Goal: Task Accomplishment & Management: Manage account settings

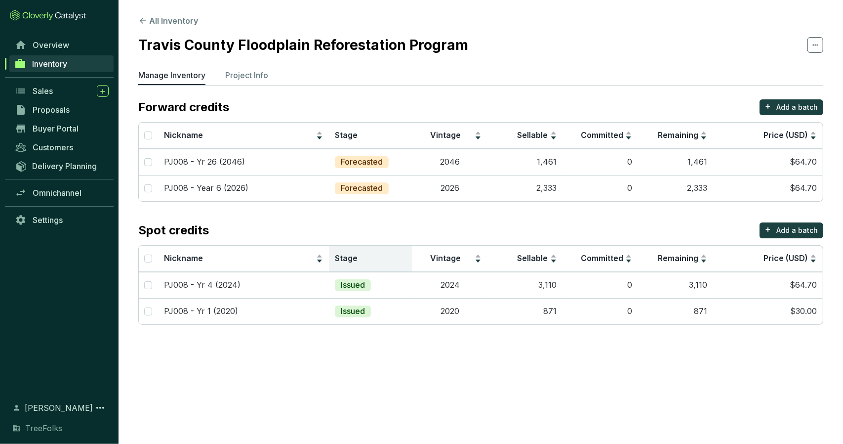
click at [342, 259] on span "Stage" at bounding box center [346, 258] width 23 height 10
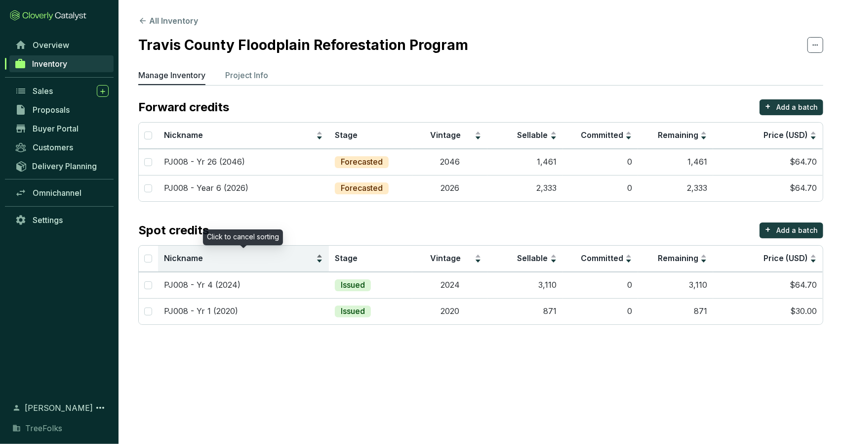
click at [319, 258] on div "Nickname" at bounding box center [243, 258] width 159 height 12
click at [319, 253] on div "Nickname" at bounding box center [243, 258] width 159 height 12
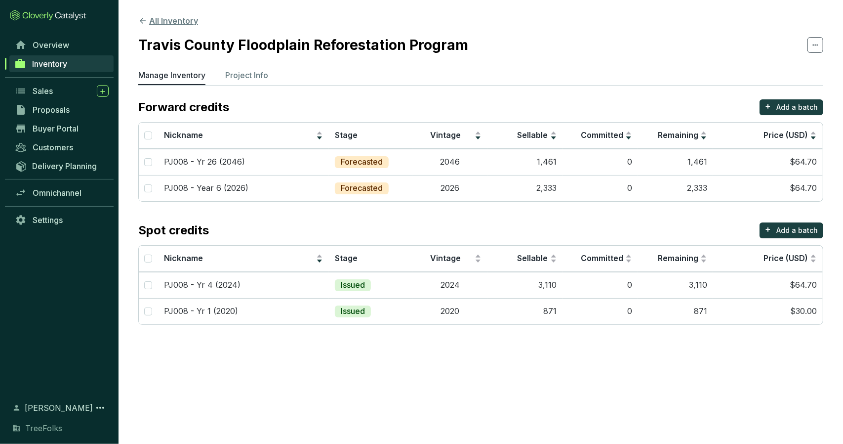
click at [179, 21] on button "All Inventory" at bounding box center [168, 21] width 60 height 12
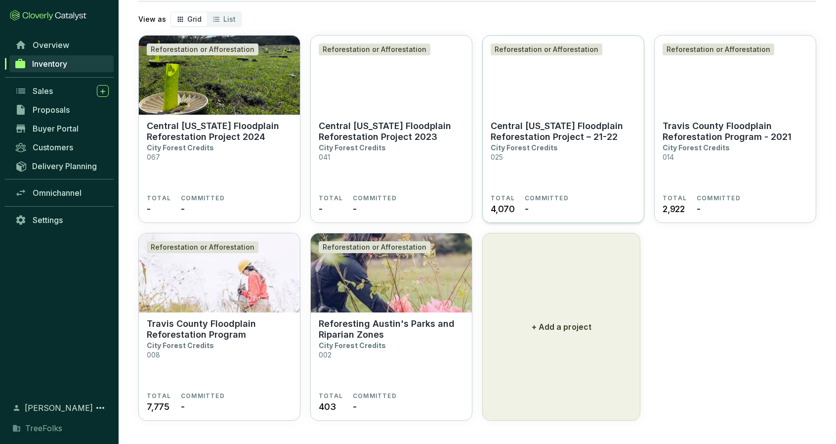
scroll to position [59, 0]
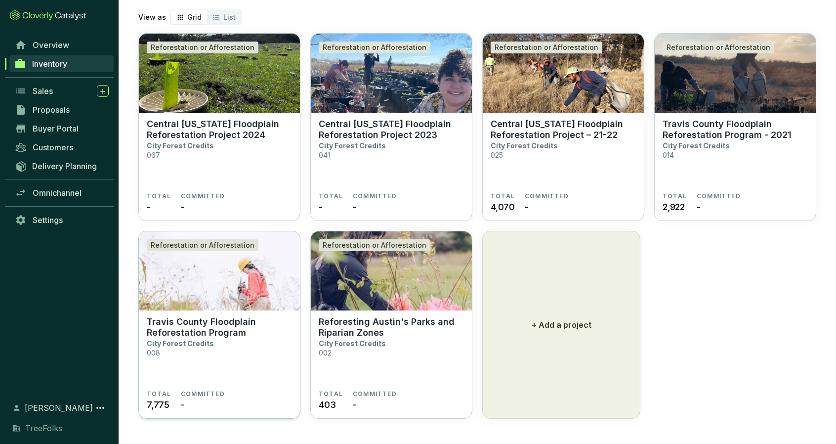
click at [211, 325] on p "Travis County Floodplain Reforestation Program" at bounding box center [219, 327] width 145 height 22
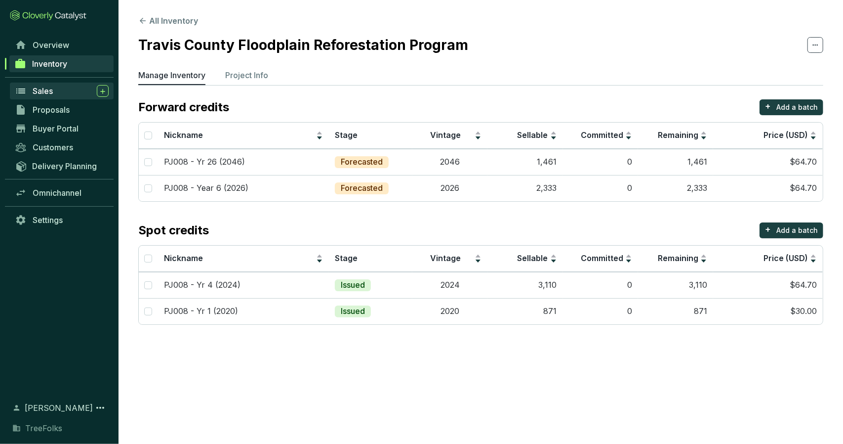
click at [70, 91] on div "Sales" at bounding box center [71, 91] width 76 height 12
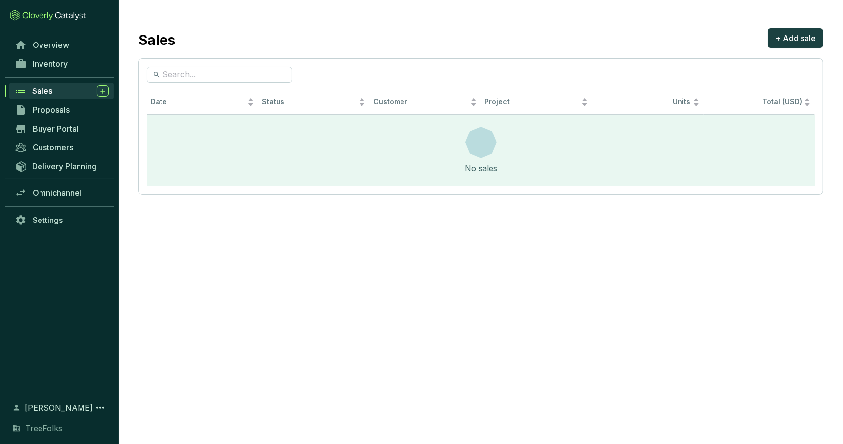
click at [268, 172] on div "No sales" at bounding box center [481, 150] width 669 height 71
click at [80, 113] on link "Proposals" at bounding box center [62, 109] width 104 height 17
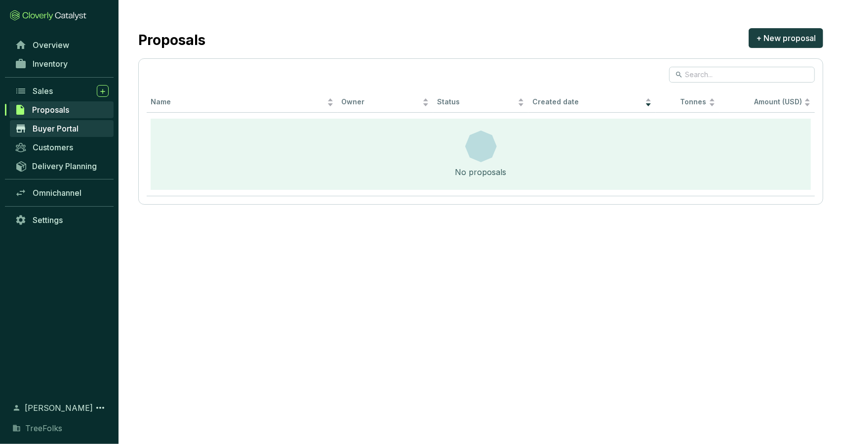
click at [83, 124] on link "Buyer Portal" at bounding box center [62, 128] width 104 height 17
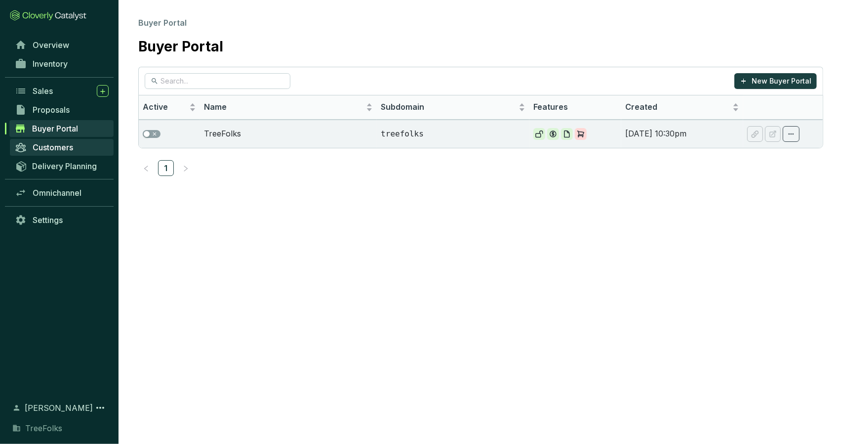
click at [58, 148] on span "Customers" at bounding box center [53, 147] width 40 height 10
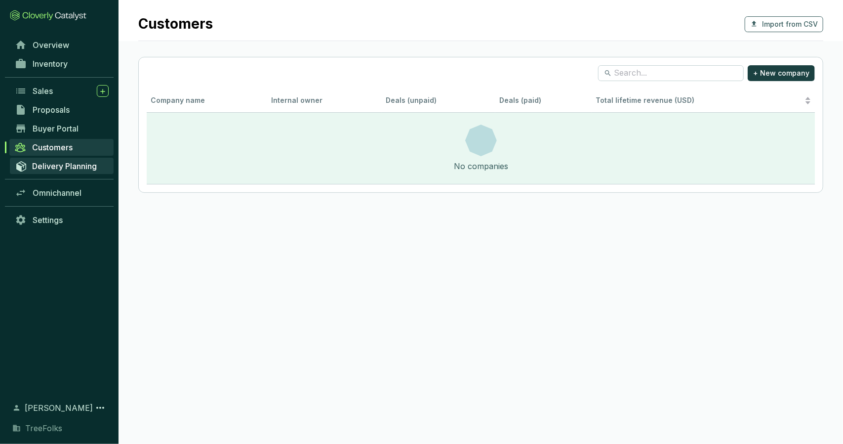
click at [77, 168] on span "Delivery Planning" at bounding box center [64, 166] width 65 height 10
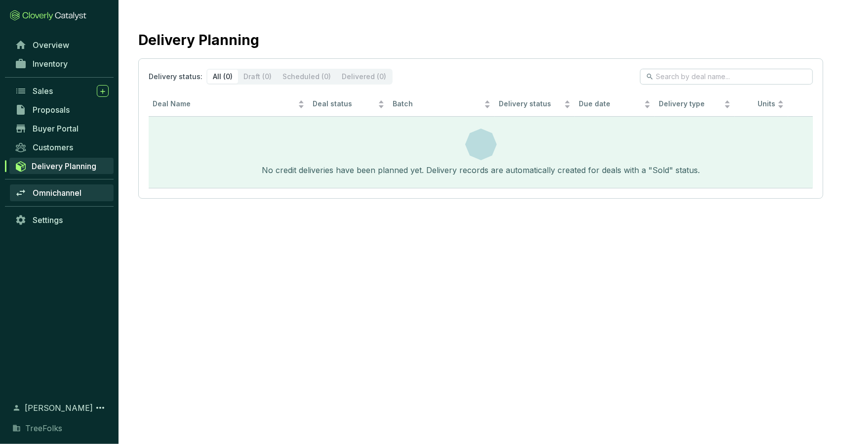
click at [67, 193] on span "Omnichannel" at bounding box center [57, 193] width 49 height 10
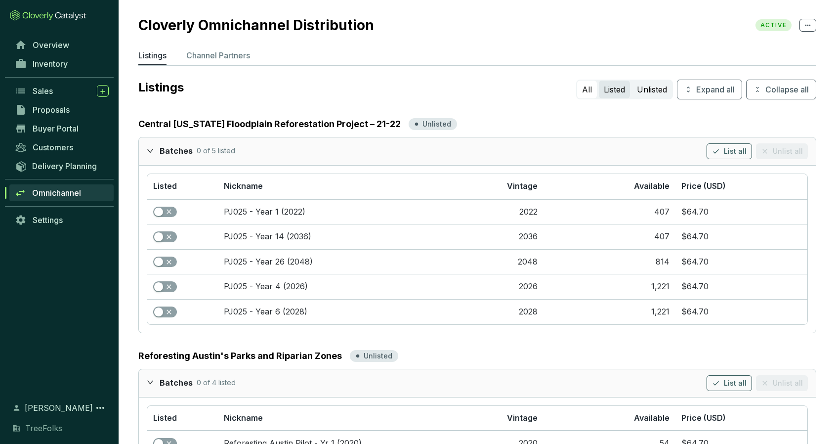
click at [613, 93] on button "Listed" at bounding box center [614, 90] width 31 height 18
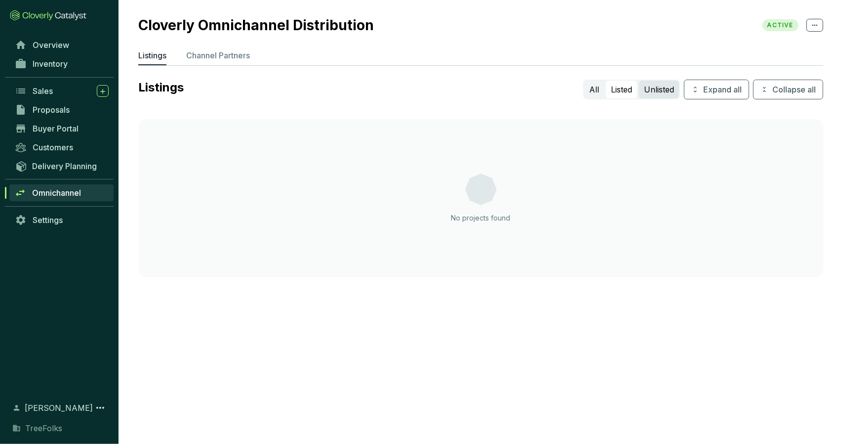
click at [661, 89] on button "Unlisted" at bounding box center [659, 90] width 40 height 18
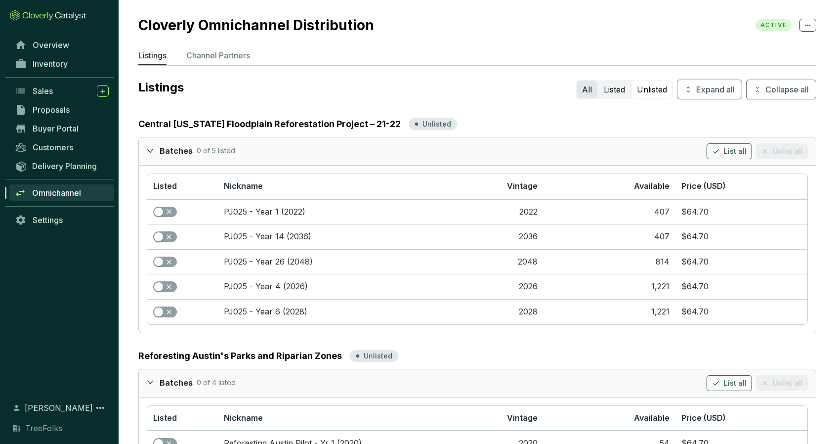
click at [583, 96] on button "All" at bounding box center [587, 90] width 20 height 18
click at [59, 47] on span "Overview" at bounding box center [51, 45] width 37 height 10
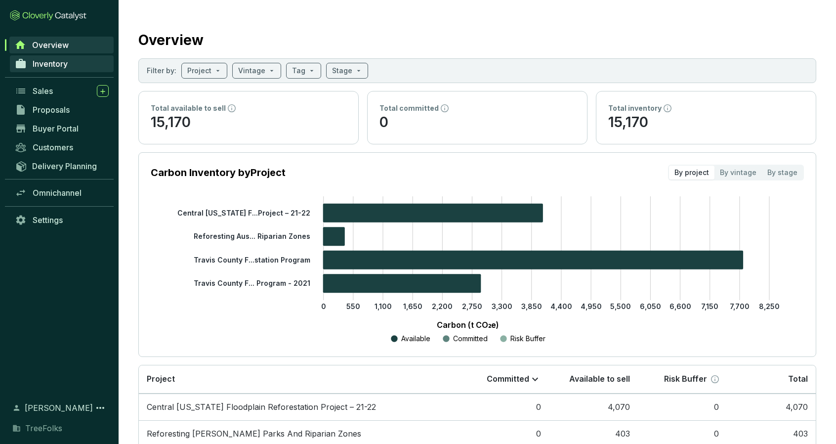
click at [98, 68] on link "Inventory" at bounding box center [62, 63] width 104 height 17
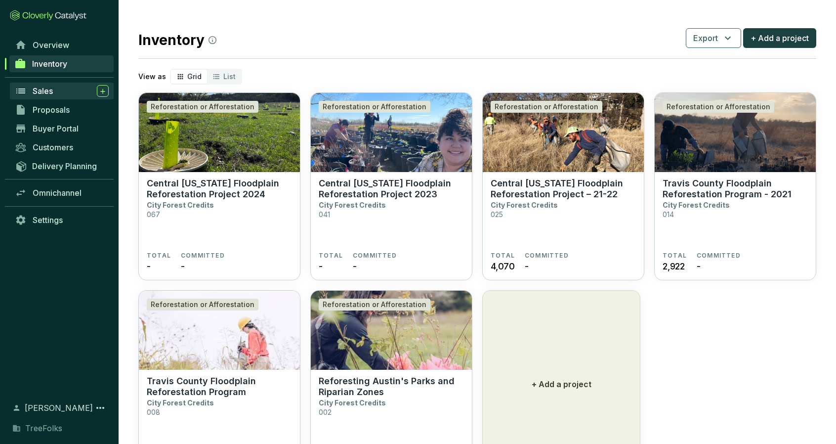
click at [83, 88] on div "Sales" at bounding box center [71, 91] width 76 height 12
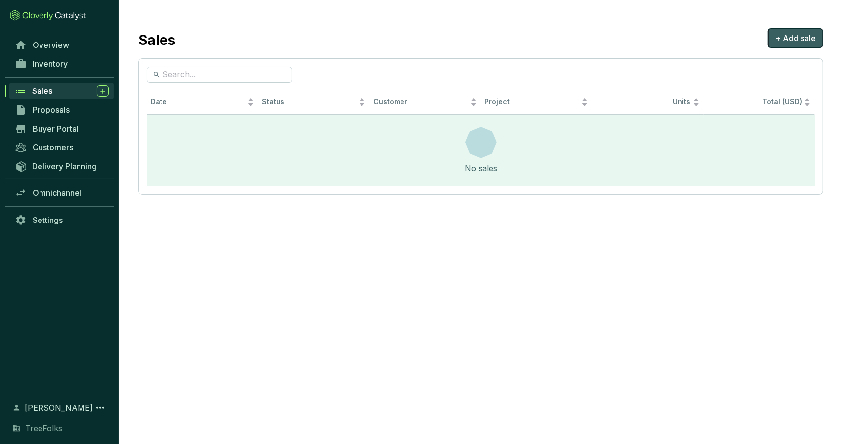
click at [790, 35] on span "+ Add sale" at bounding box center [795, 38] width 40 height 12
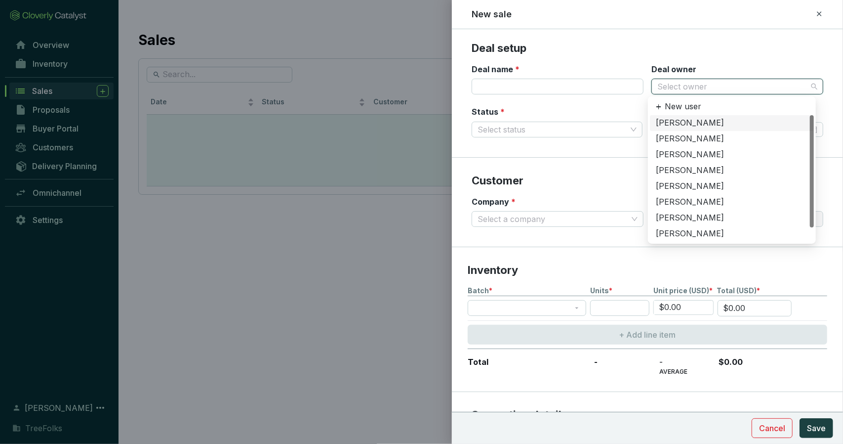
click at [666, 85] on input "Deal owner" at bounding box center [732, 86] width 150 height 15
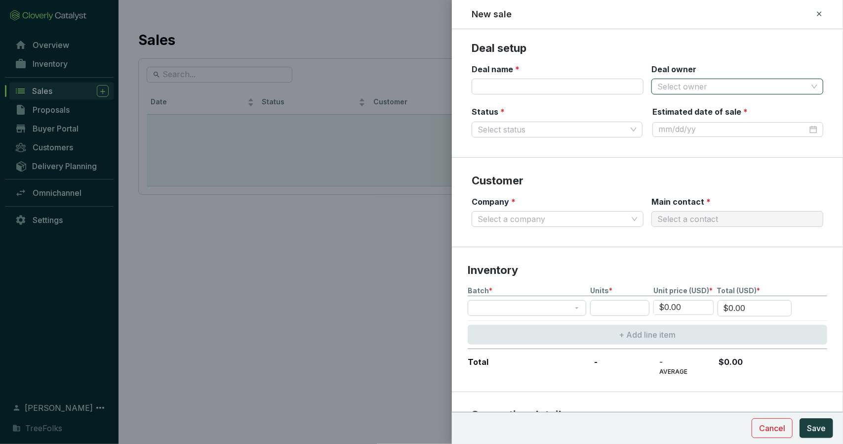
click at [632, 57] on section "Deal setup Deal name * Deal owner Select owner Status * Select status Estimated…" at bounding box center [647, 99] width 391 height 117
click at [631, 222] on span at bounding box center [558, 218] width 160 height 15
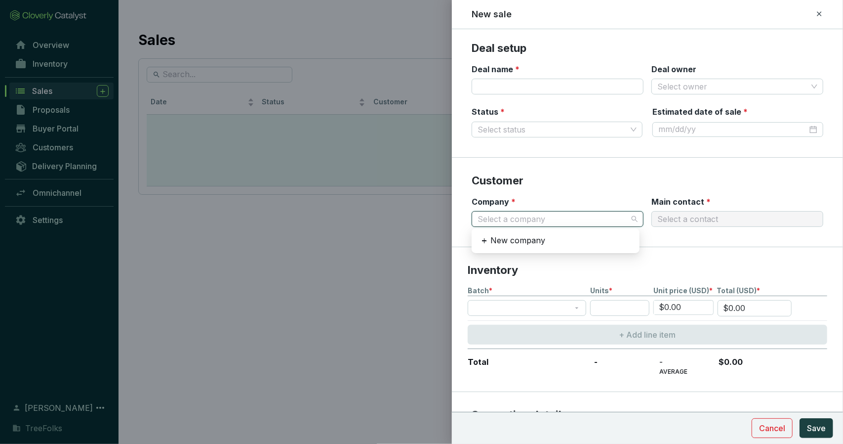
click at [631, 222] on span at bounding box center [558, 218] width 160 height 15
click at [819, 14] on icon at bounding box center [819, 13] width 4 height 4
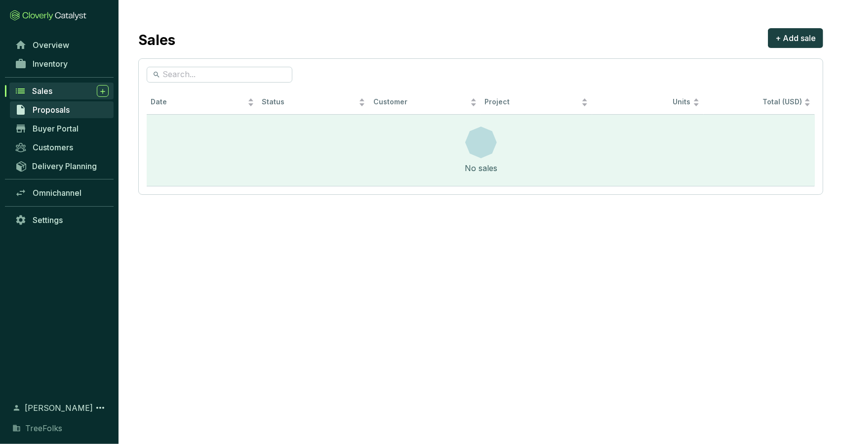
click at [76, 110] on link "Proposals" at bounding box center [62, 109] width 104 height 17
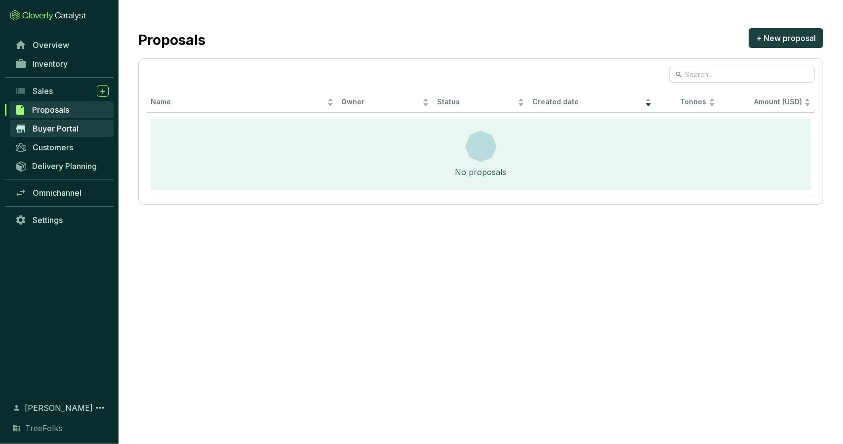
click at [74, 122] on link "Buyer Portal" at bounding box center [62, 128] width 104 height 17
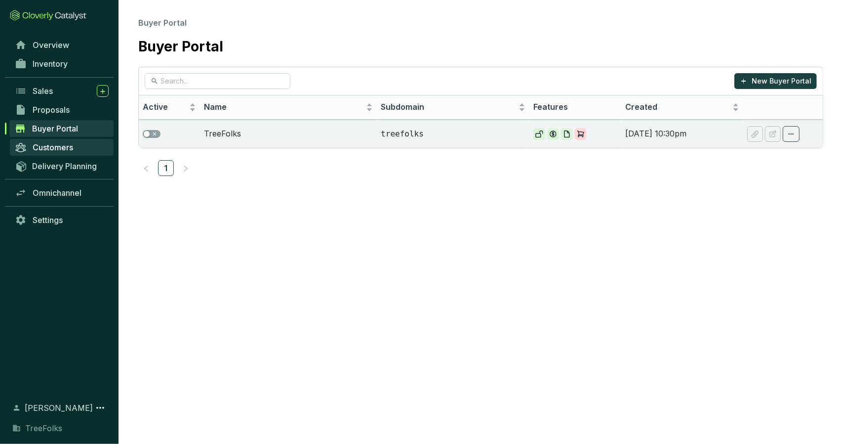
click at [71, 150] on span "Customers" at bounding box center [53, 147] width 40 height 10
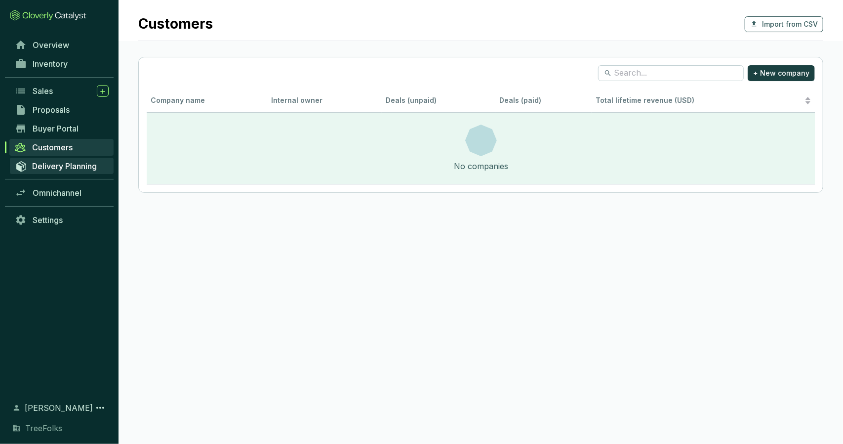
click at [75, 162] on span "Delivery Planning" at bounding box center [64, 166] width 65 height 10
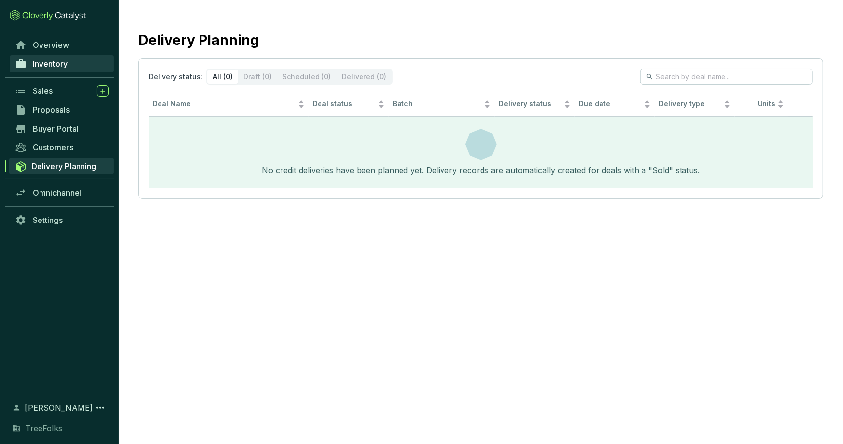
click at [58, 68] on span "Inventory" at bounding box center [50, 64] width 35 height 10
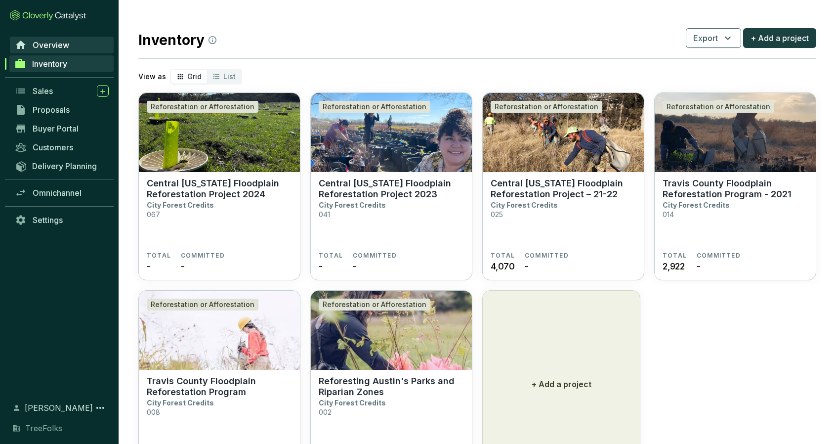
click at [62, 46] on span "Overview" at bounding box center [51, 45] width 37 height 10
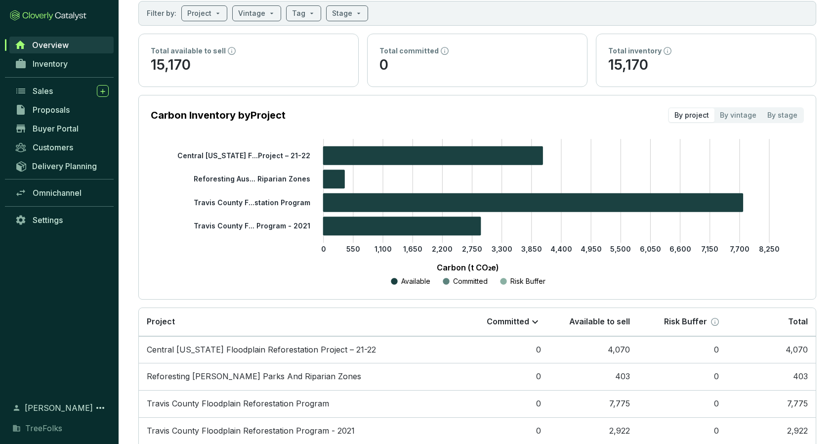
scroll to position [108, 0]
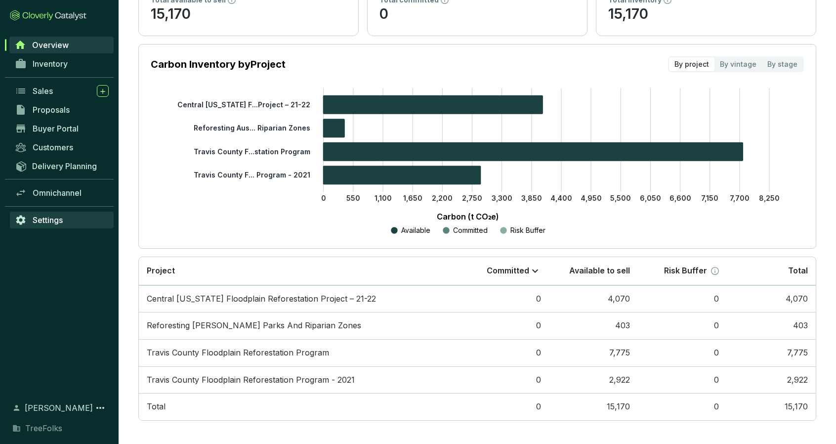
click at [56, 220] on span "Settings" at bounding box center [48, 220] width 30 height 10
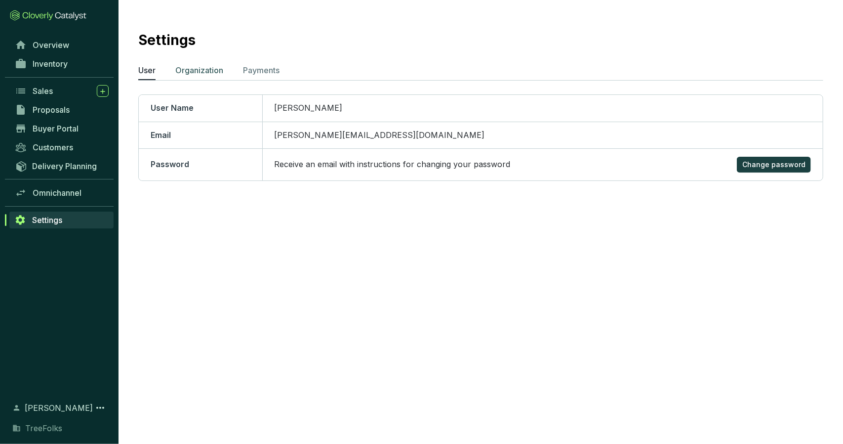
click at [219, 69] on p "Organization" at bounding box center [199, 70] width 48 height 12
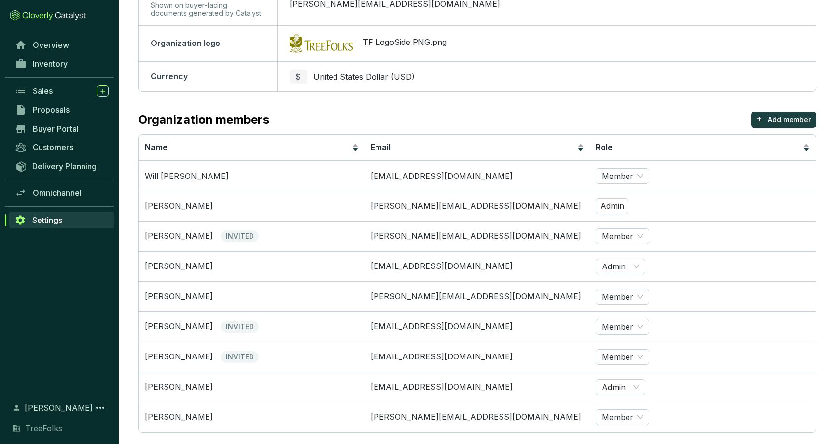
scroll to position [178, 0]
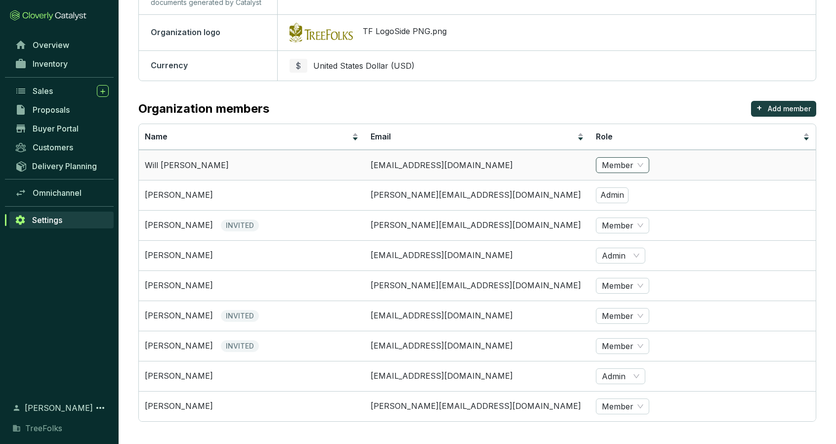
click at [628, 163] on span "Member" at bounding box center [622, 165] width 41 height 15
click at [626, 128] on div "Admin" at bounding box center [622, 131] width 37 height 11
click at [455, 429] on section "Settings User Organization Payments Organization settings Edit Organization nam…" at bounding box center [477, 134] width 717 height 625
click at [638, 403] on span "Member" at bounding box center [622, 406] width 41 height 15
click at [626, 365] on div "Admin" at bounding box center [622, 370] width 37 height 11
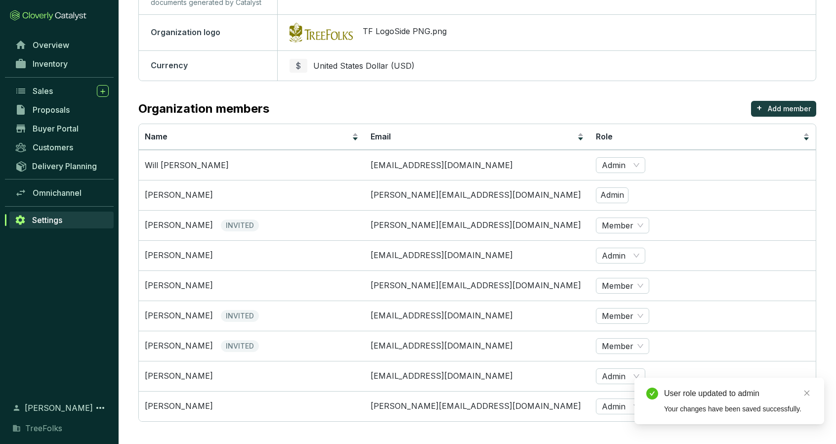
click at [616, 426] on section "Settings User Organization Payments Organization settings Edit Organization nam…" at bounding box center [477, 134] width 717 height 625
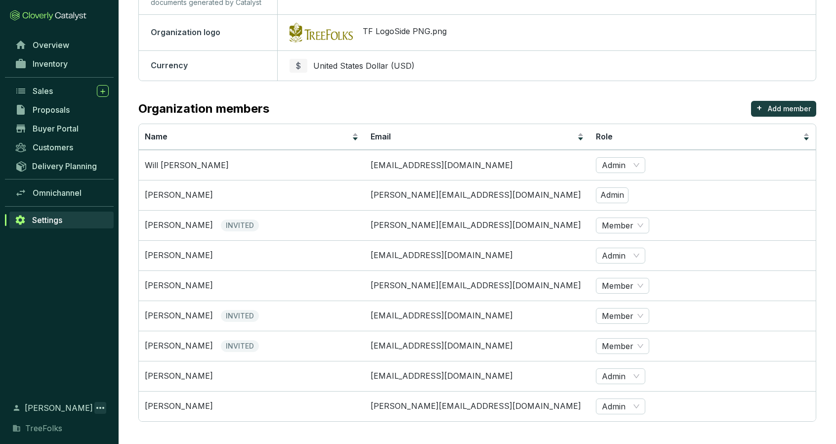
click at [101, 407] on icon at bounding box center [100, 407] width 8 height 2
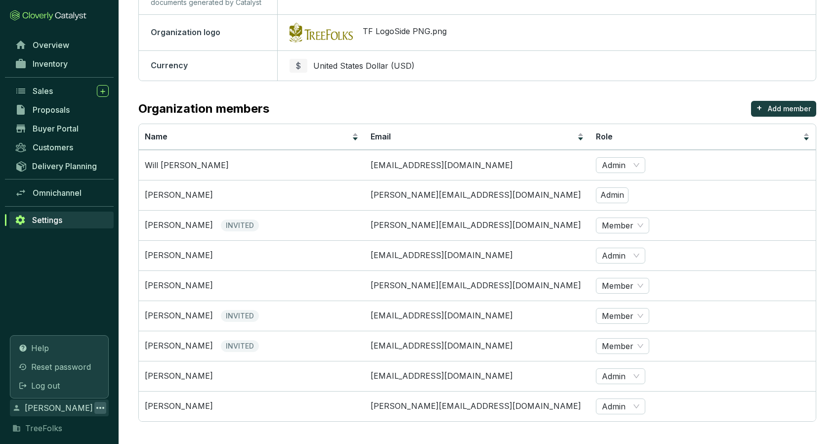
click at [102, 309] on div "Overview Inventory Sales Proposals Buyer Portal Customers Delivery Planning Omn…" at bounding box center [59, 213] width 119 height 354
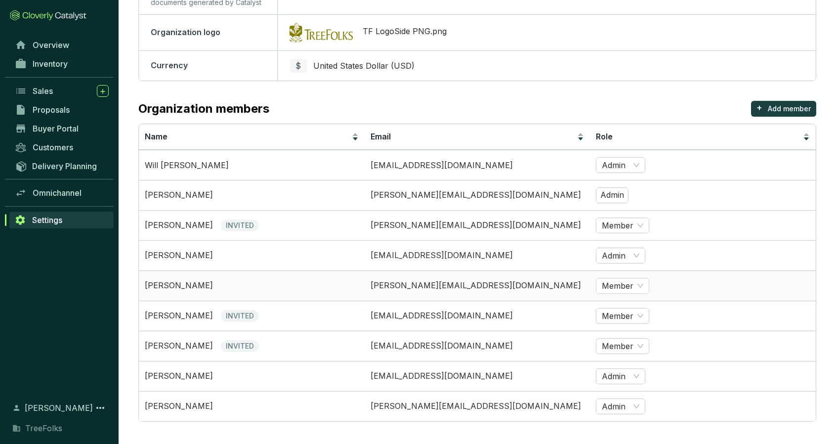
scroll to position [0, 0]
